Goal: Information Seeking & Learning: Learn about a topic

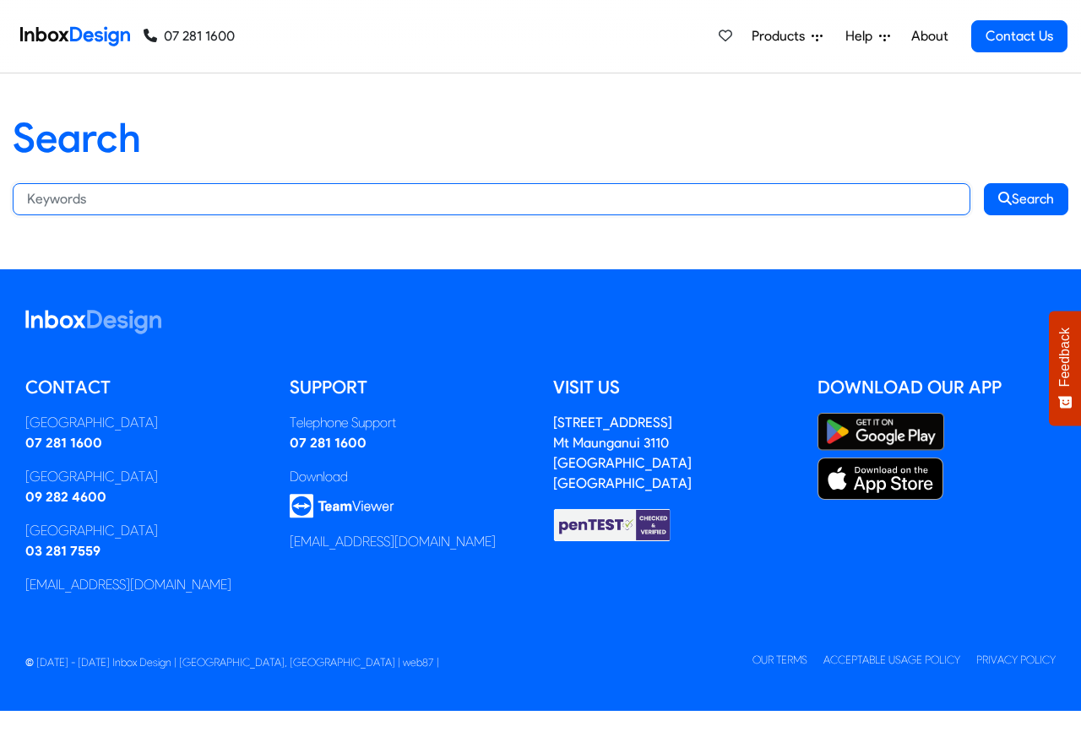
click at [86, 198] on input "Search:" at bounding box center [492, 199] width 958 height 32
paste input "bespoke"
type input "bespoke"
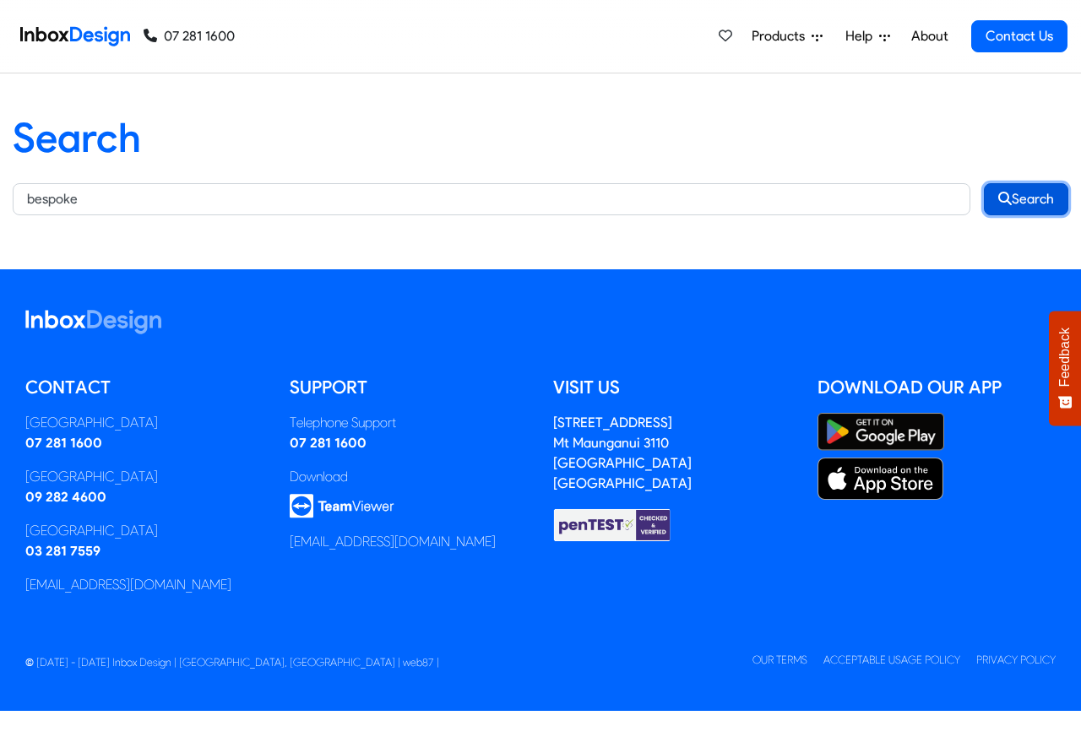
click at [1024, 198] on button "Search" at bounding box center [1026, 199] width 84 height 32
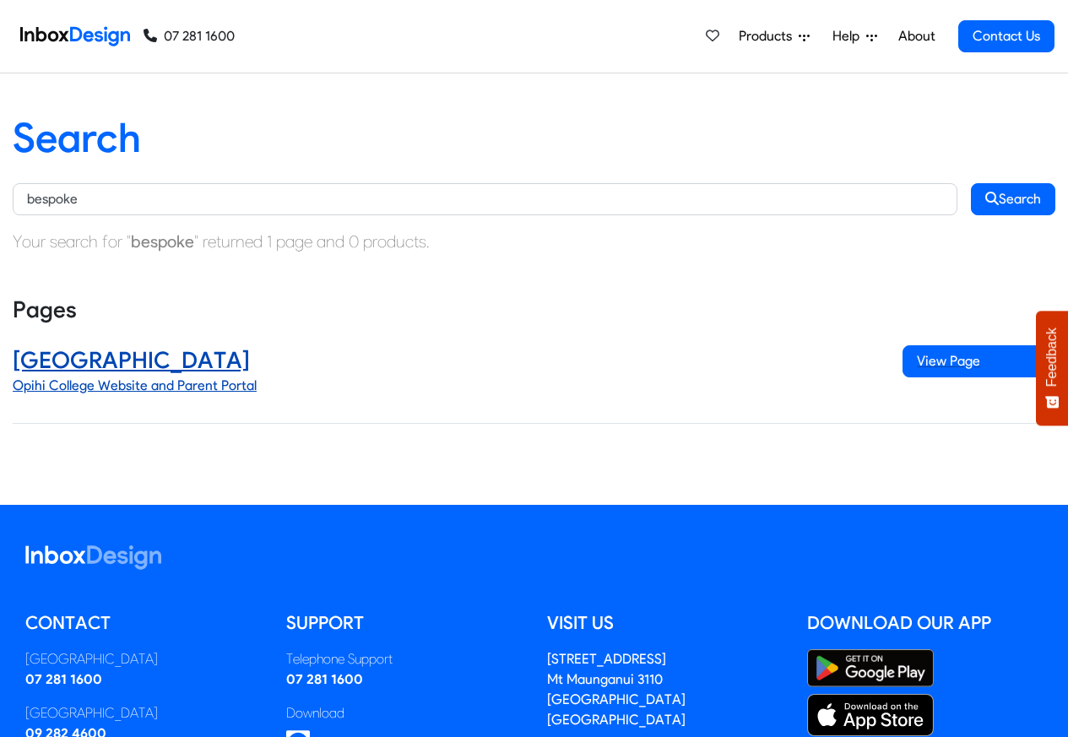
click at [95, 358] on h4 "Opihi College" at bounding box center [445, 360] width 865 height 30
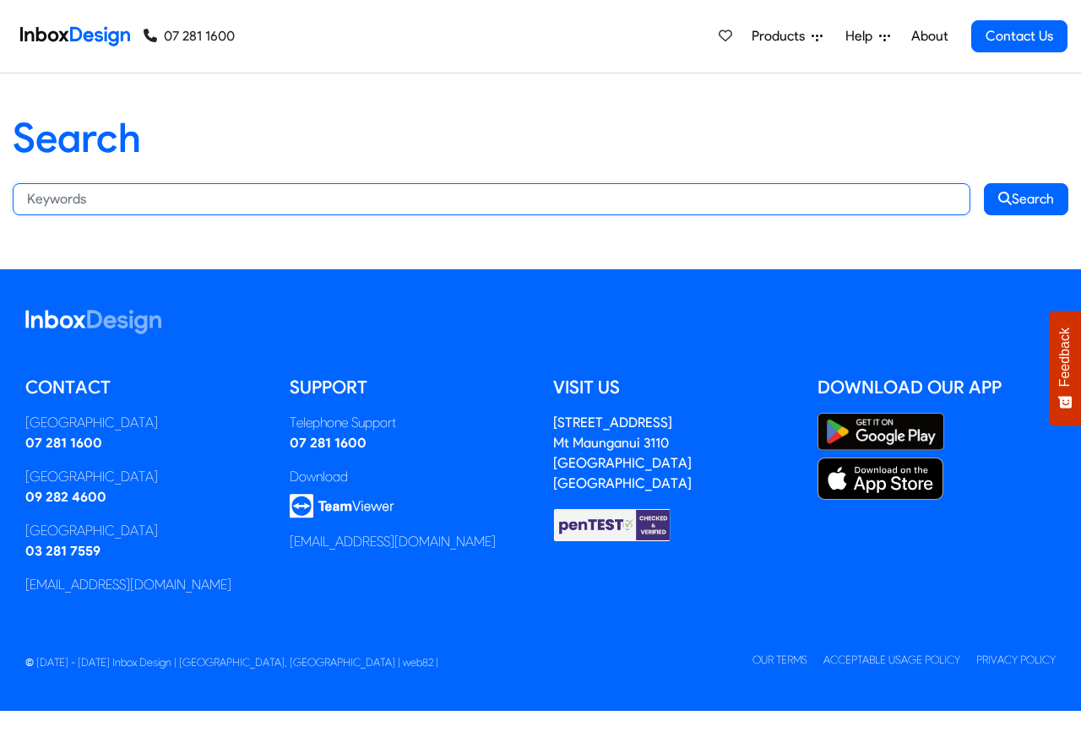
click at [86, 198] on input "Search:" at bounding box center [492, 199] width 958 height 32
paste input "programs"
type input "programs"
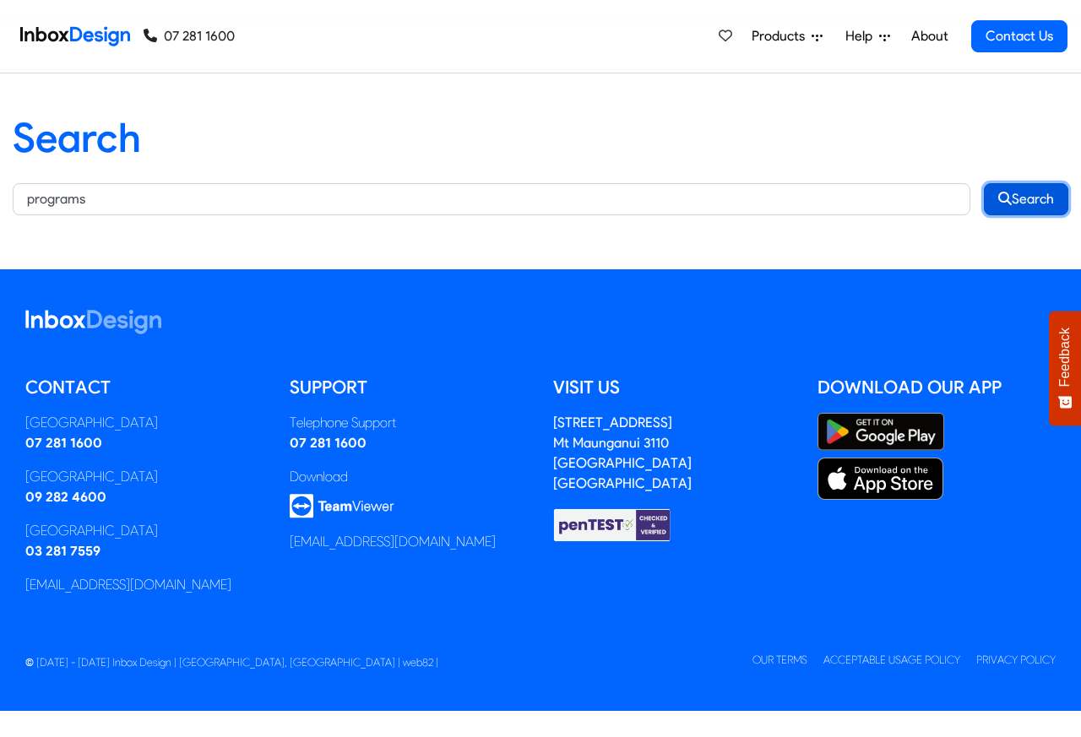
click at [1016, 198] on button "Search" at bounding box center [1026, 199] width 84 height 32
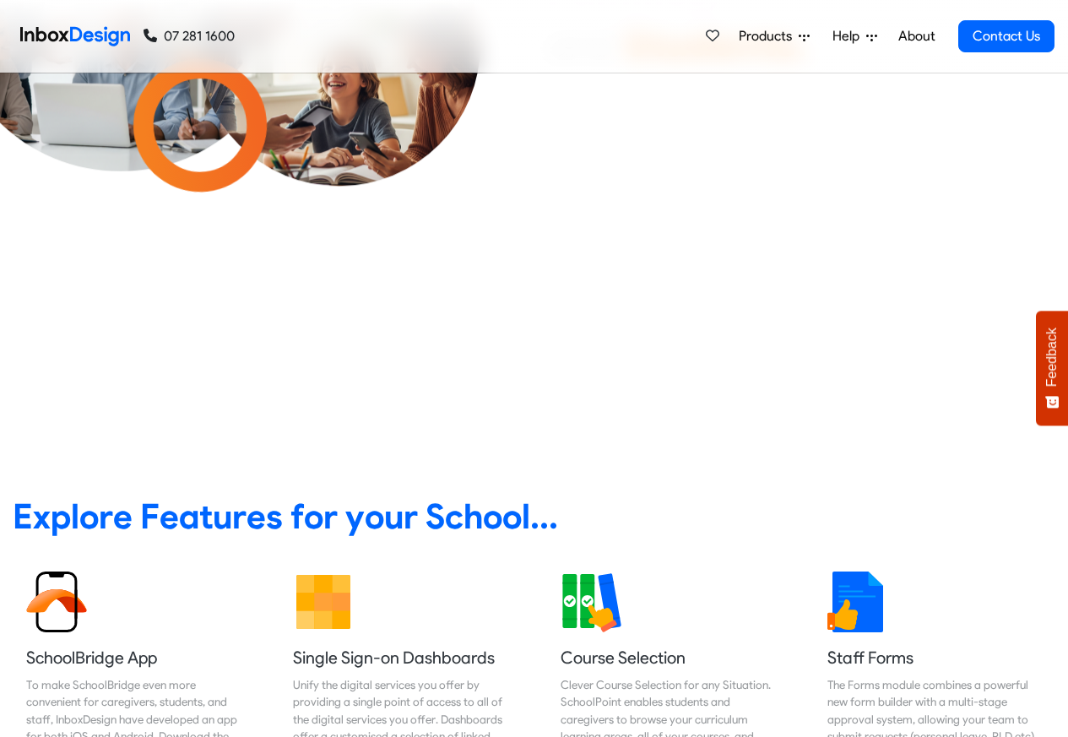
scroll to position [304, 0]
